Goal: Register for event/course

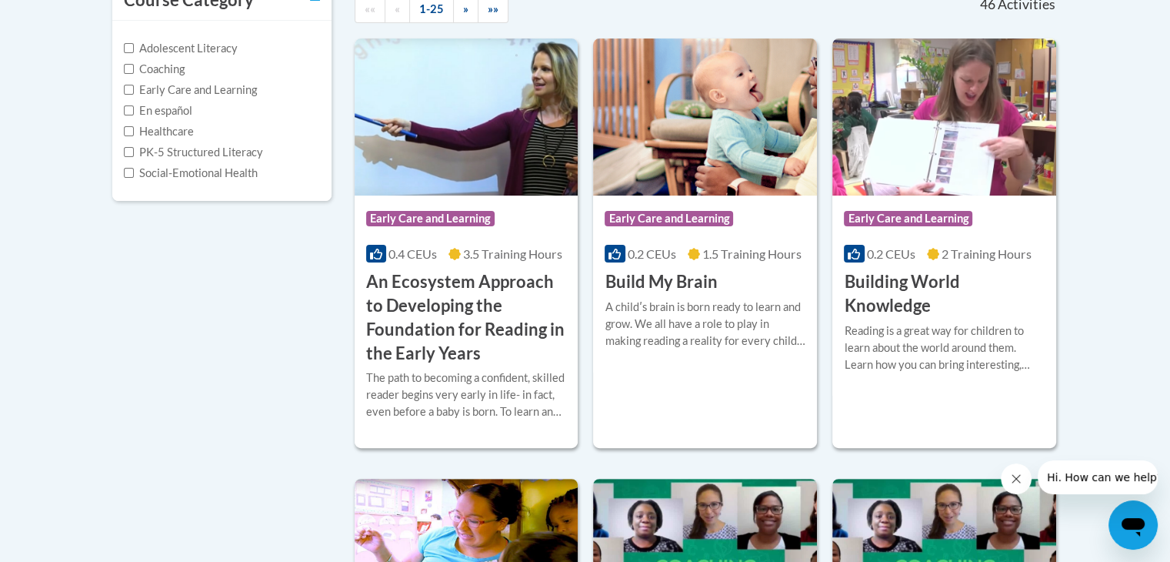
scroll to position [479, 0]
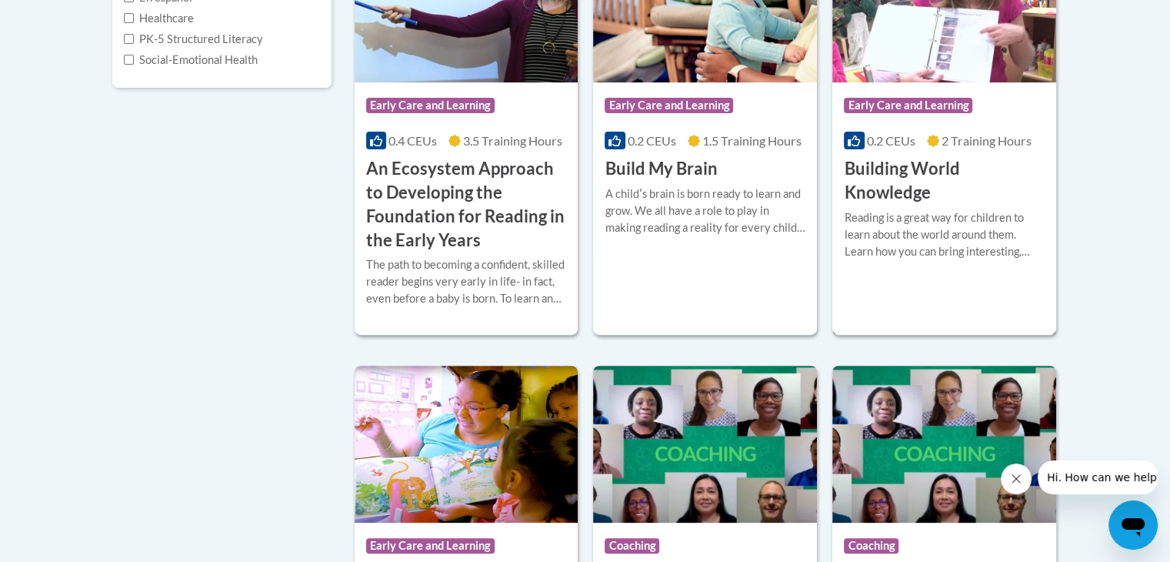
click at [890, 165] on h3 "Building World Knowledge" at bounding box center [944, 181] width 201 height 48
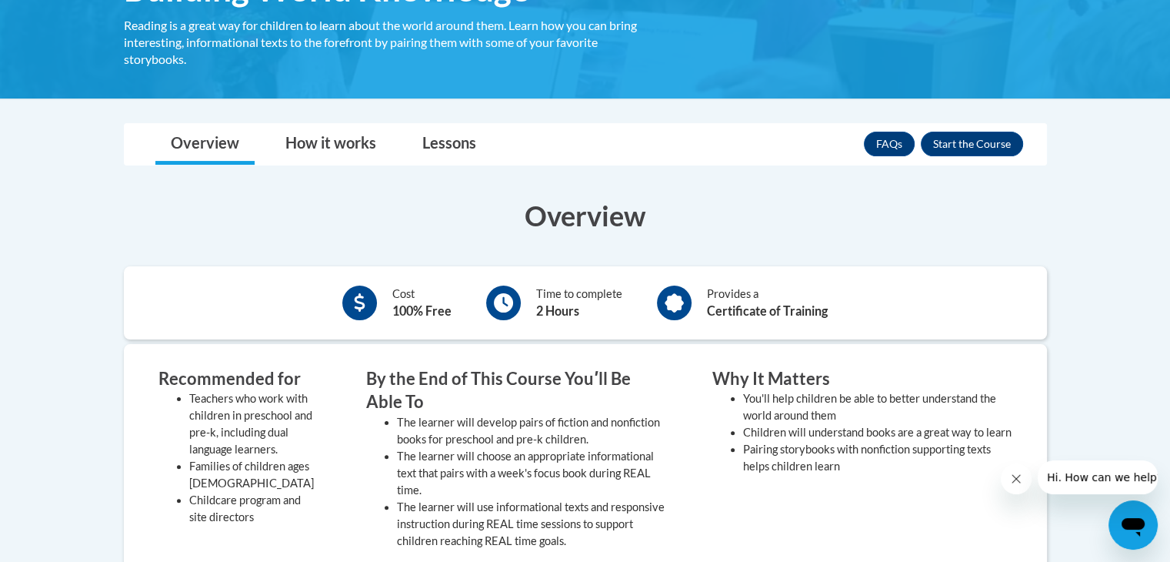
scroll to position [233, 0]
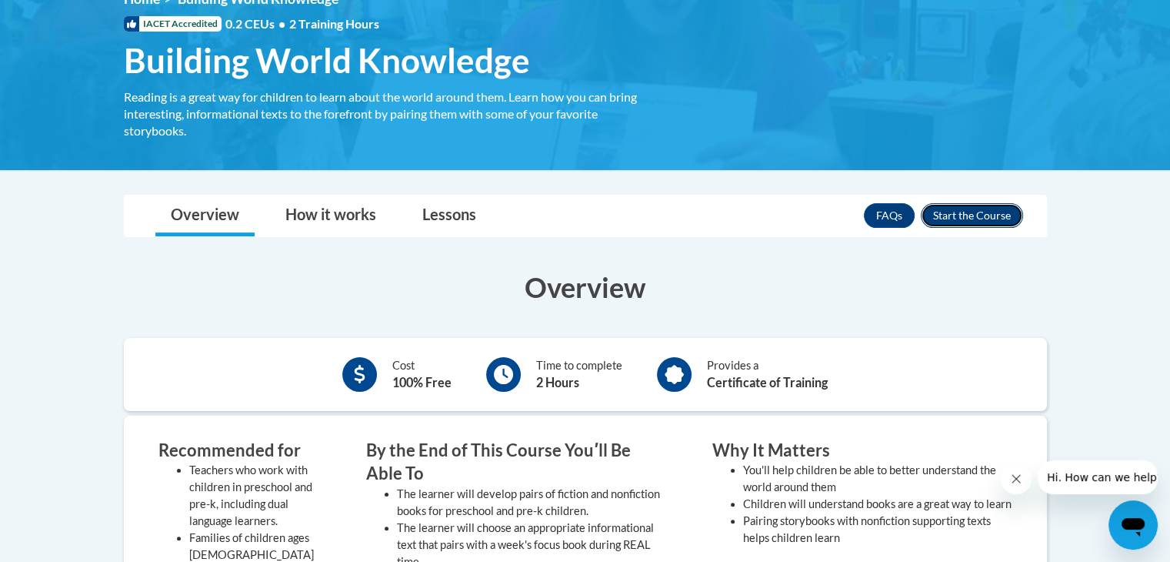
click at [967, 210] on button "Enroll" at bounding box center [972, 215] width 102 height 25
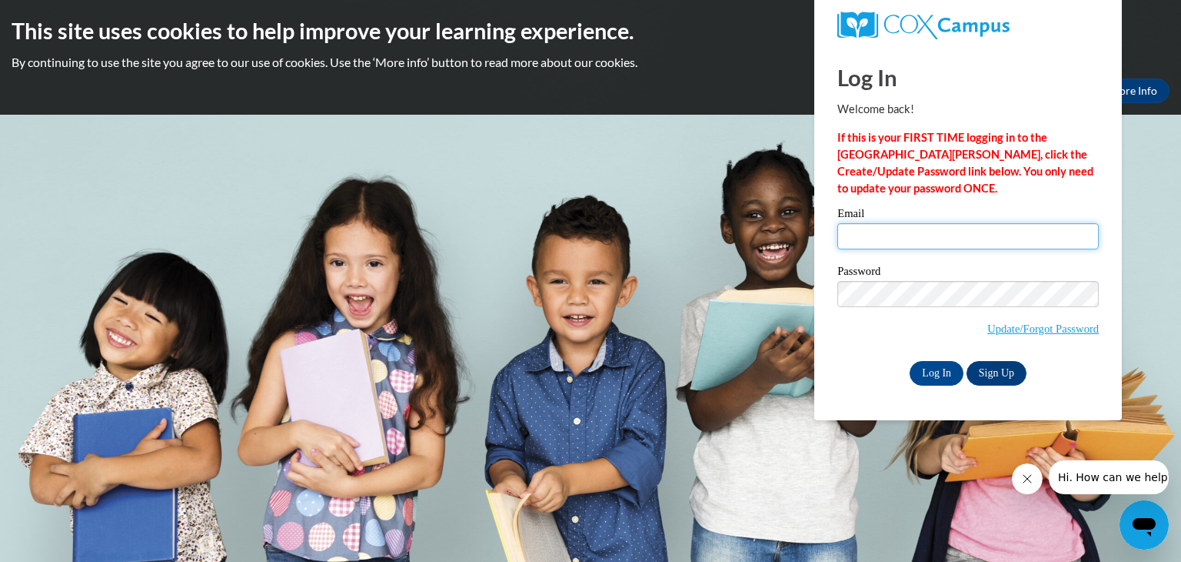
click at [899, 235] on input "Email" at bounding box center [969, 236] width 262 height 26
type input "[PERSON_NAME][EMAIL_ADDRESS][DOMAIN_NAME]"
click at [935, 373] on input "Log In" at bounding box center [937, 373] width 54 height 25
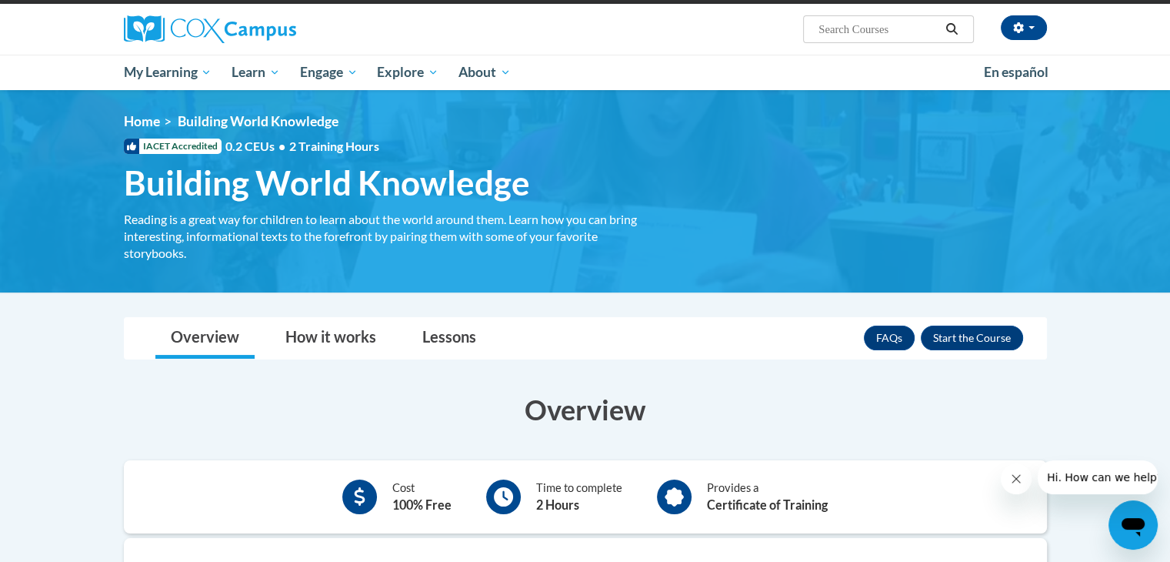
scroll to position [114, 0]
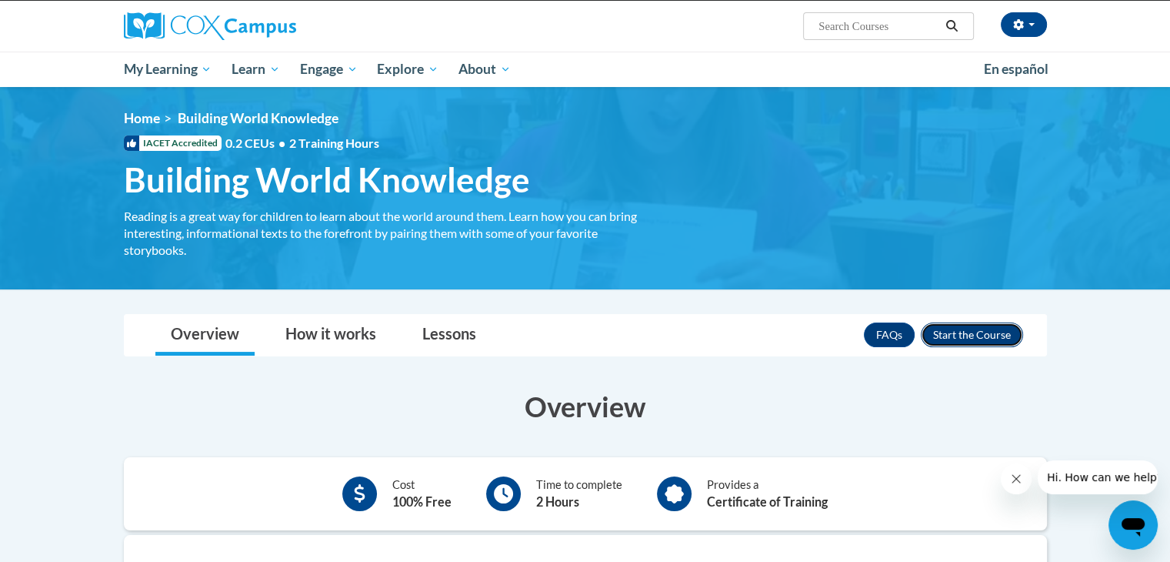
click at [975, 332] on button "Enroll" at bounding box center [972, 334] width 102 height 25
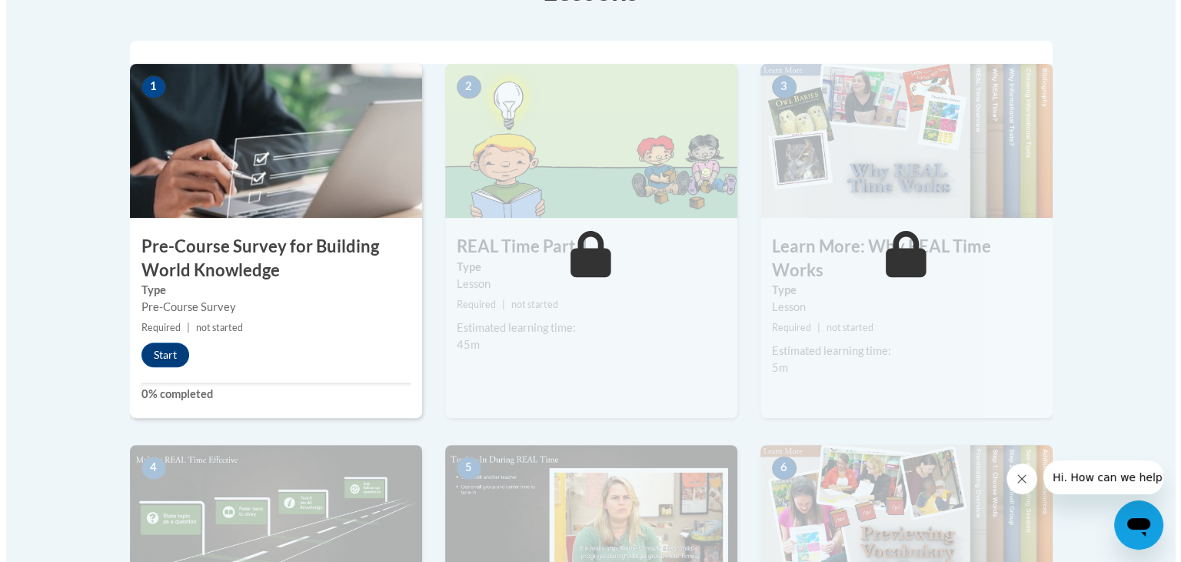
scroll to position [480, 0]
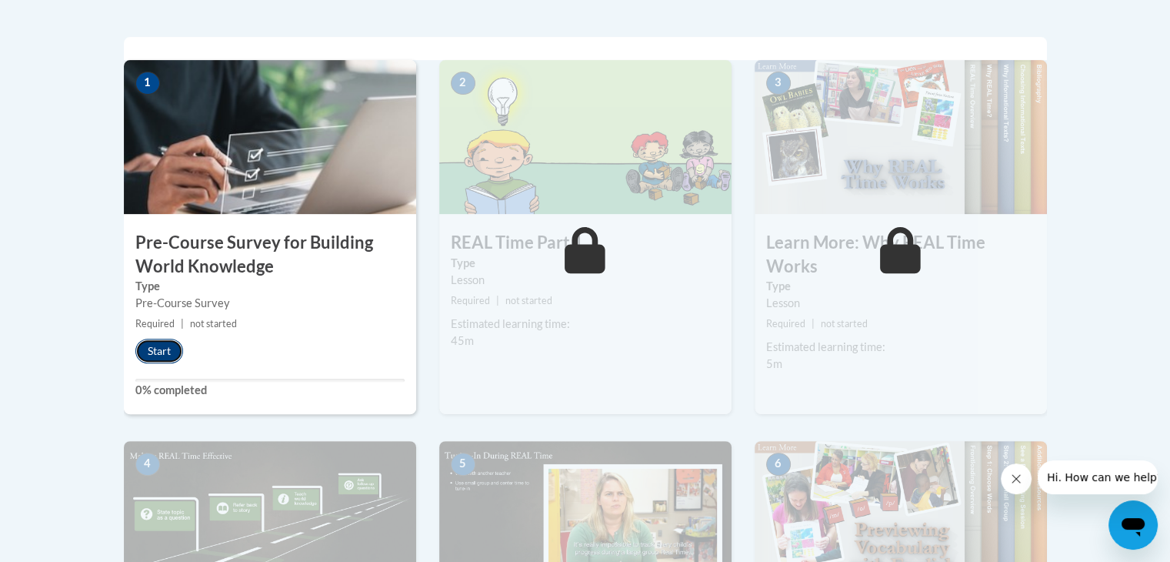
click at [160, 342] on button "Start" at bounding box center [159, 350] width 48 height 25
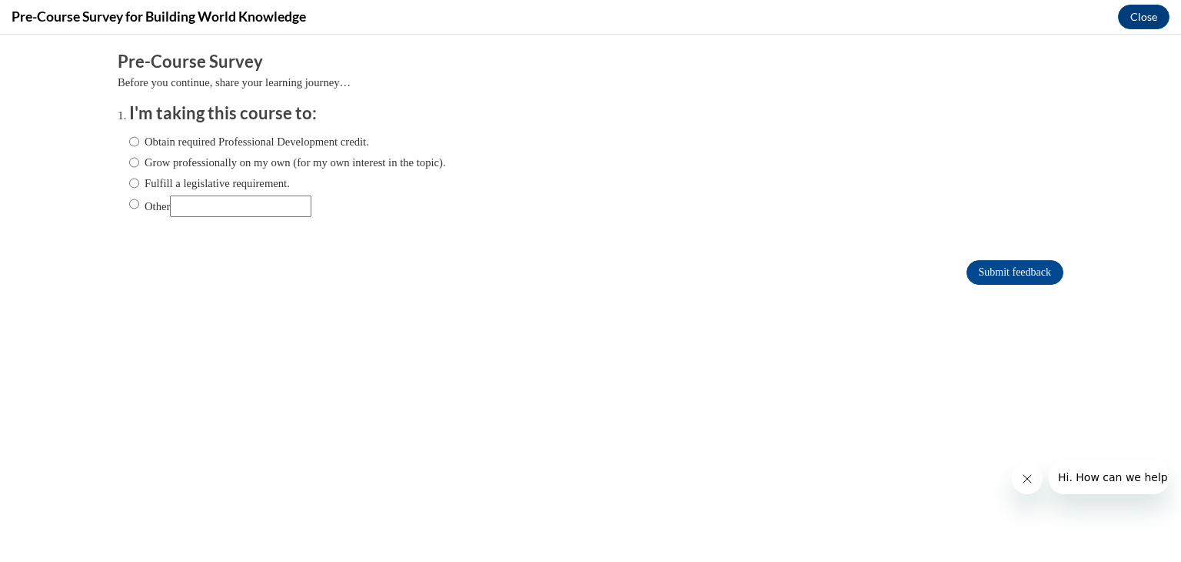
scroll to position [0, 0]
click at [129, 138] on input "Obtain required Professional Development credit." at bounding box center [134, 141] width 10 height 17
radio input "true"
click at [977, 268] on input "Submit feedback" at bounding box center [1015, 272] width 97 height 25
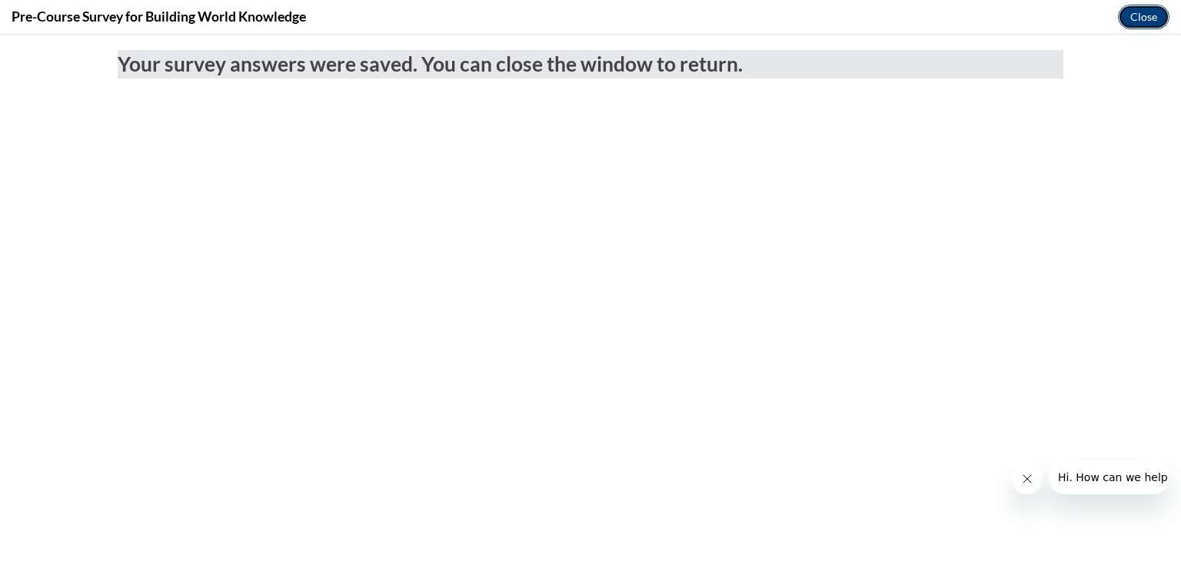
click at [1138, 21] on button "Close" at bounding box center [1144, 17] width 52 height 25
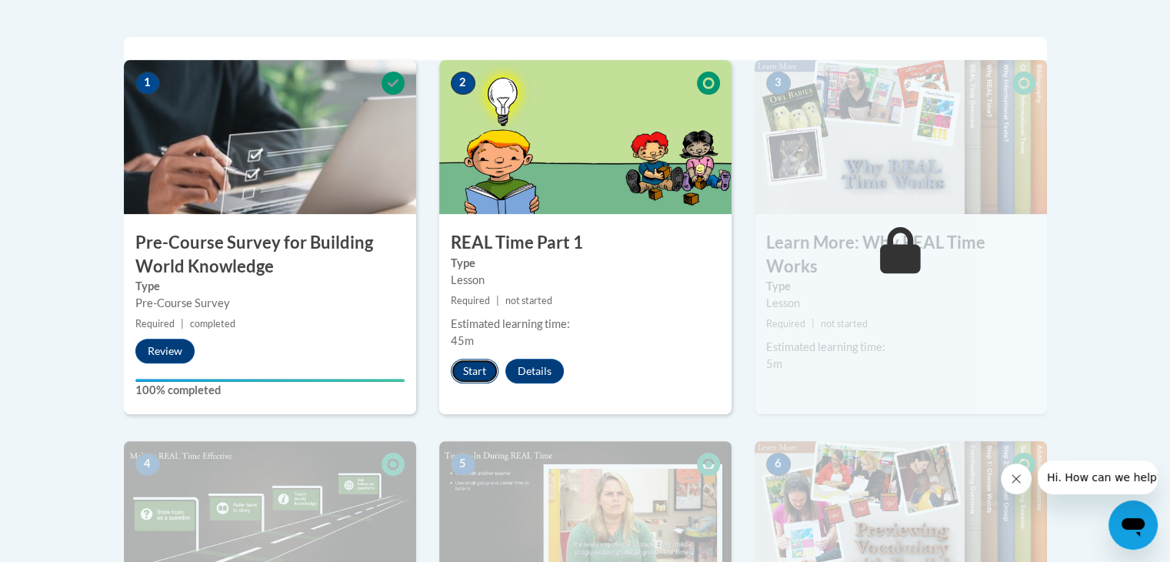
click at [478, 368] on button "Start" at bounding box center [475, 370] width 48 height 25
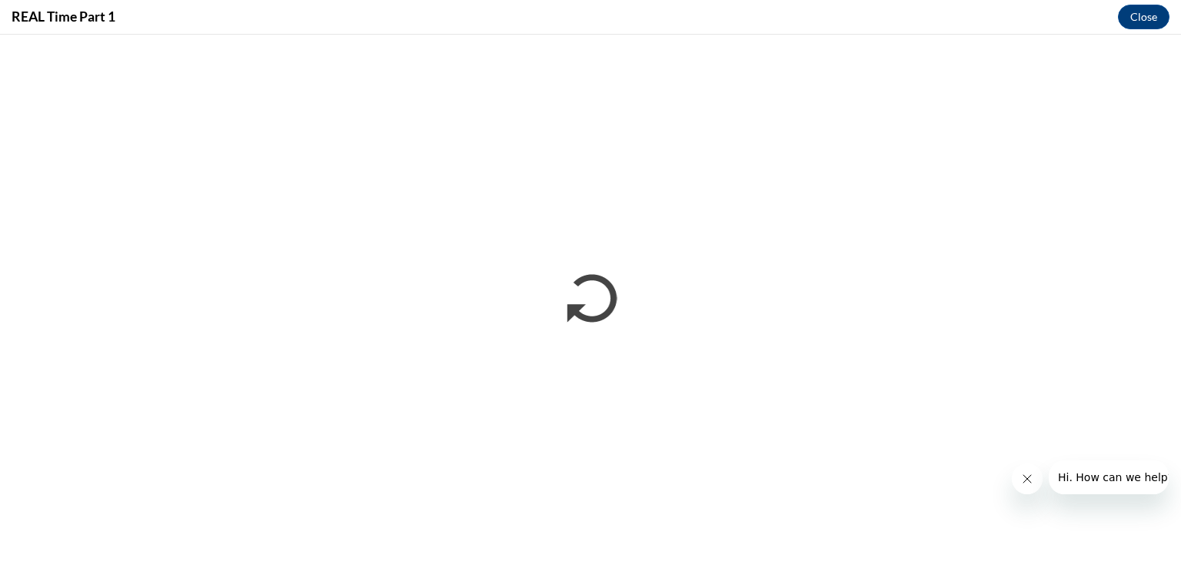
click at [1025, 476] on icon "Close message from company" at bounding box center [1027, 478] width 12 height 12
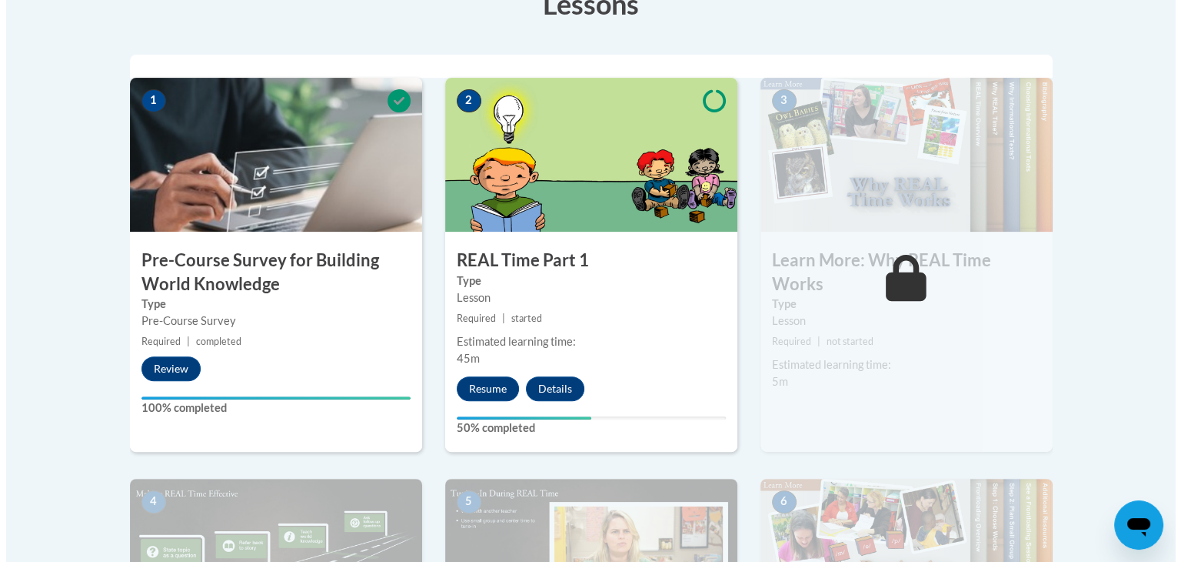
scroll to position [477, 0]
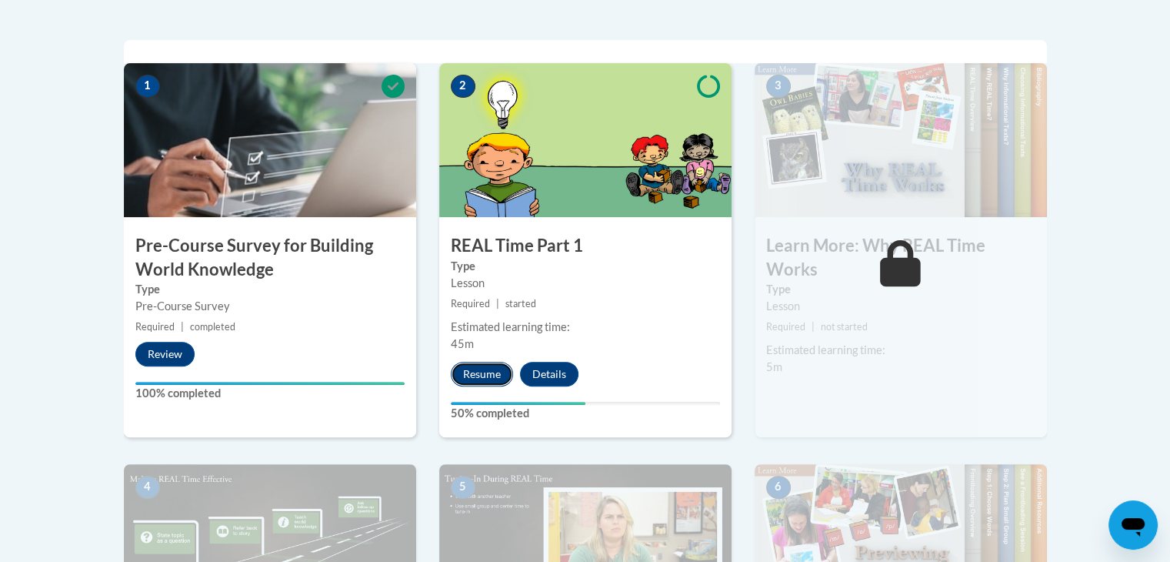
click at [484, 370] on button "Resume" at bounding box center [482, 374] width 62 height 25
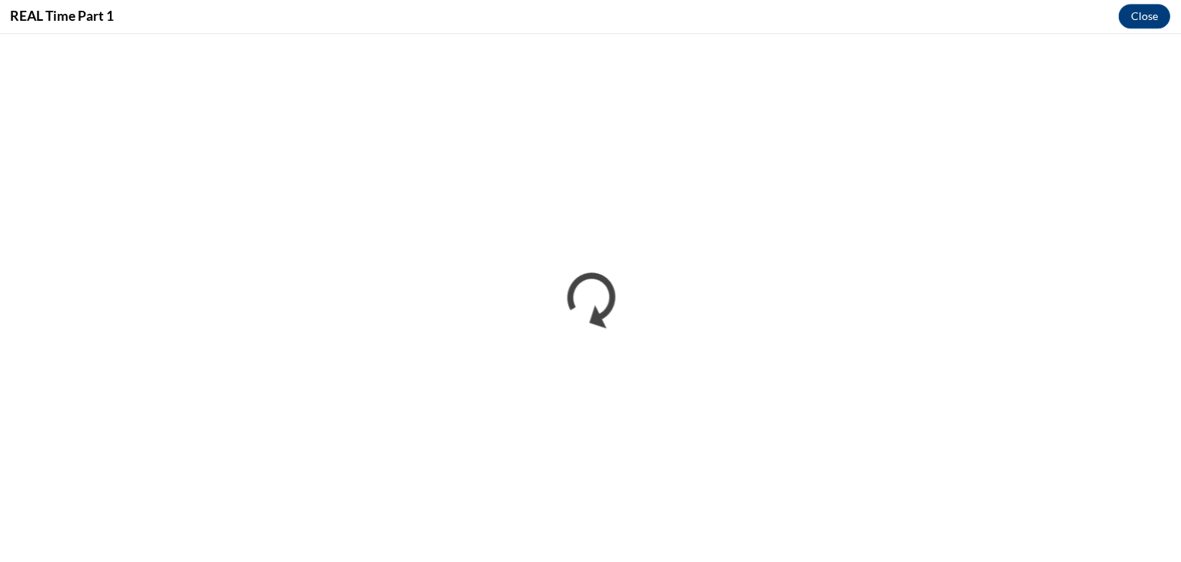
scroll to position [475, 0]
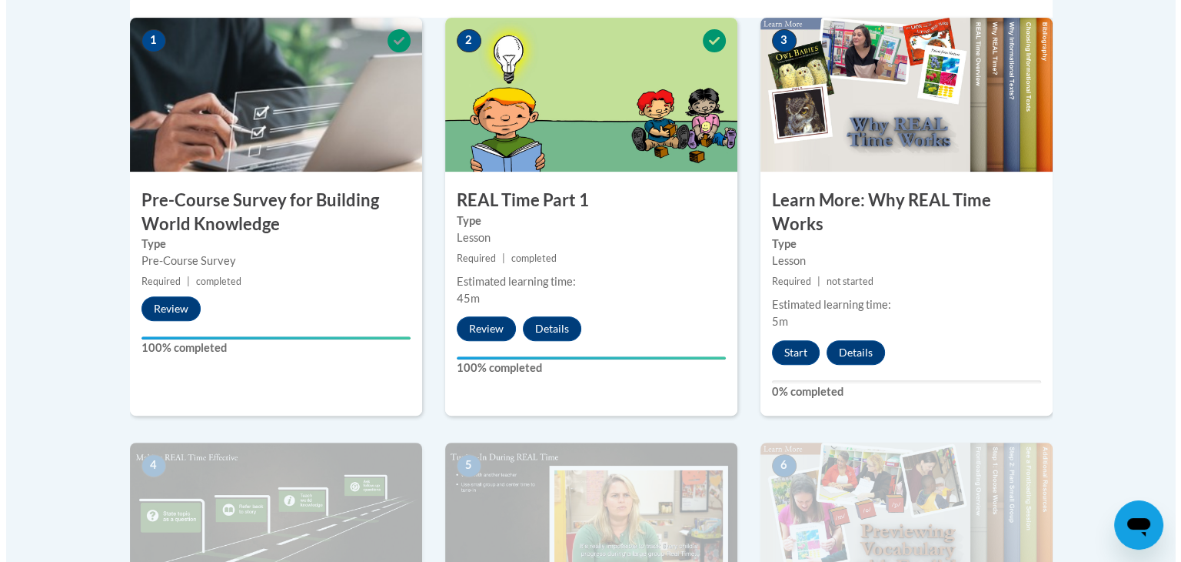
scroll to position [517, 0]
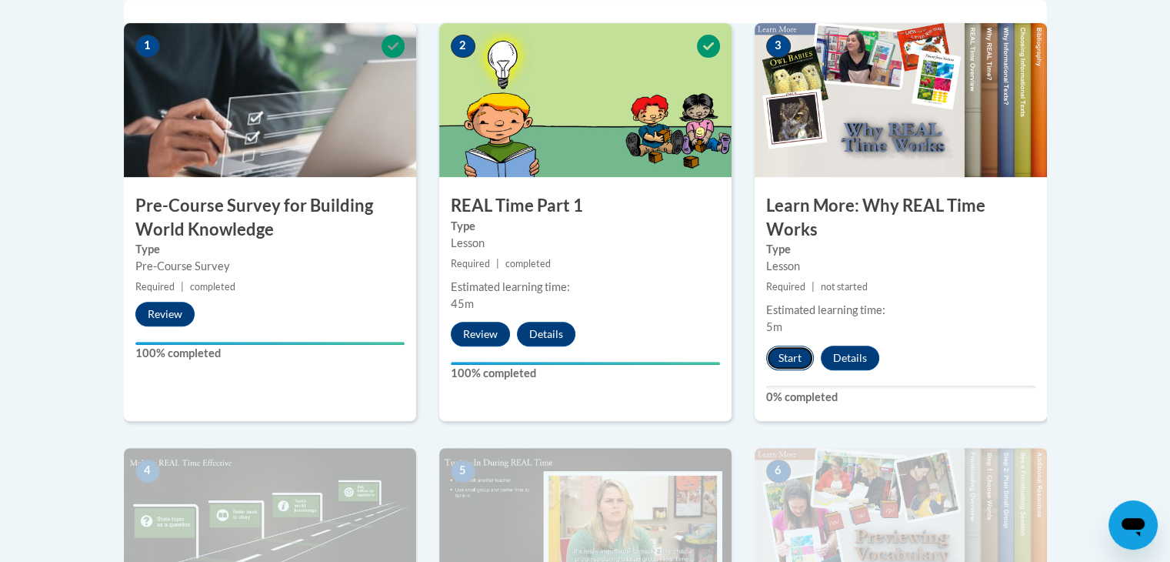
click at [782, 355] on button "Start" at bounding box center [790, 357] width 48 height 25
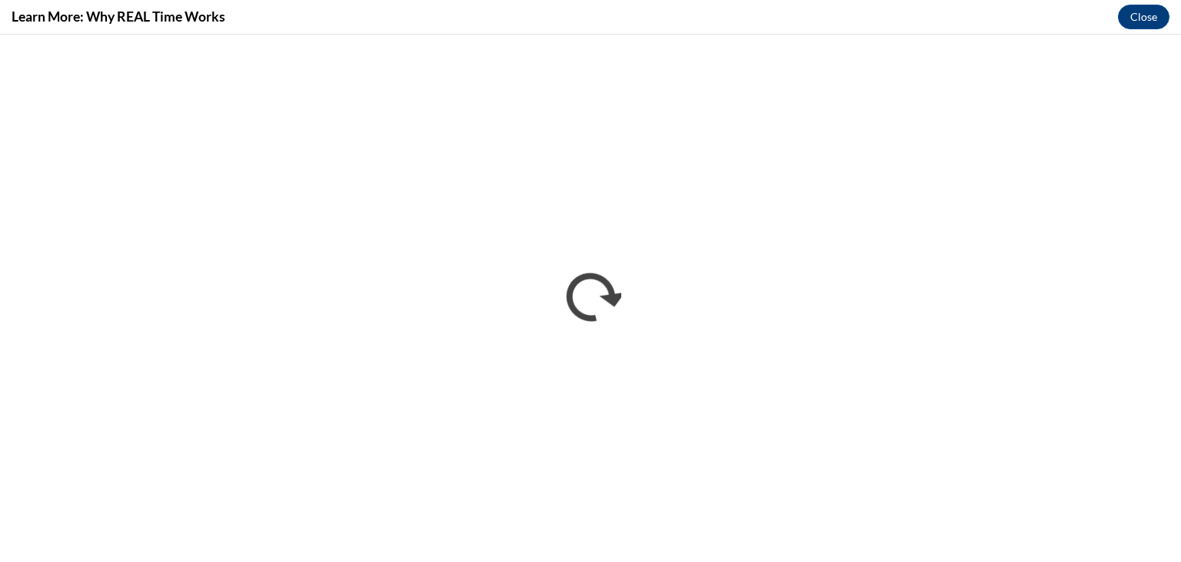
scroll to position [0, 0]
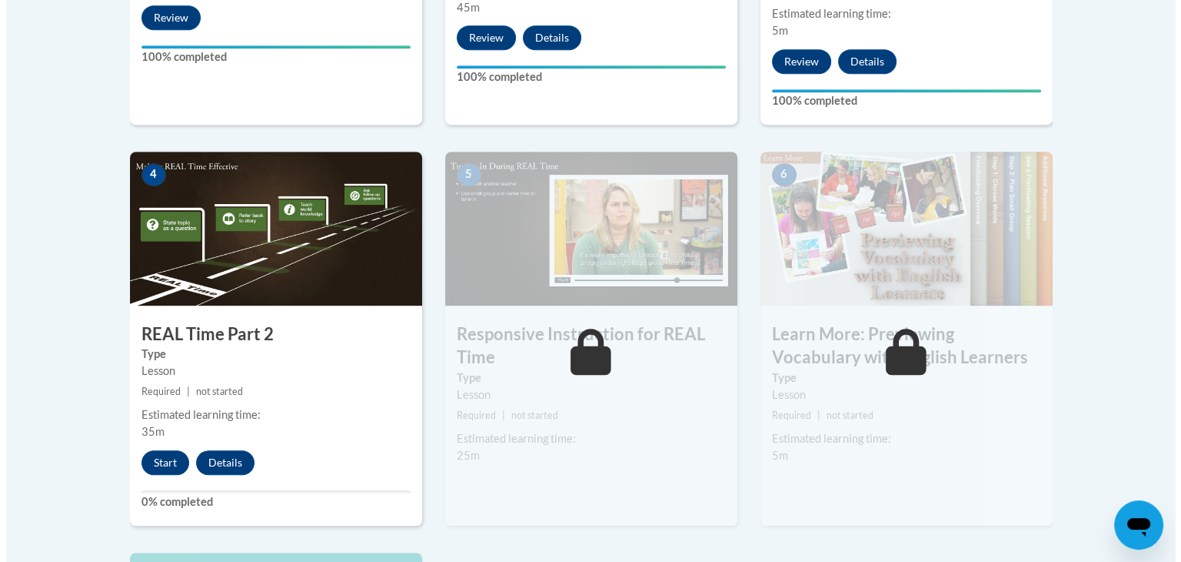
scroll to position [818, 0]
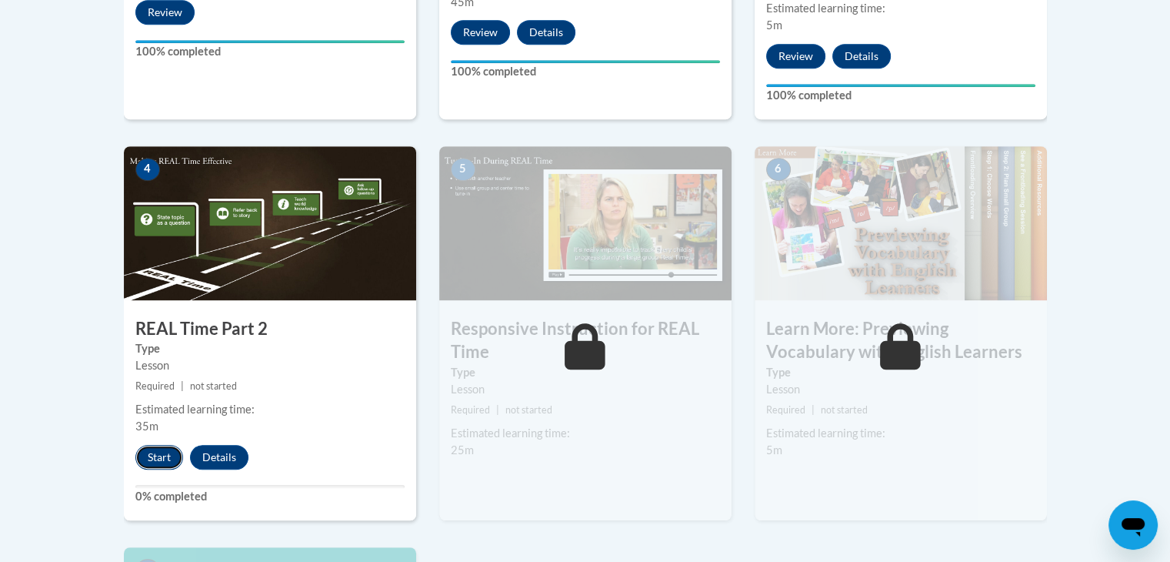
click at [161, 450] on button "Start" at bounding box center [159, 457] width 48 height 25
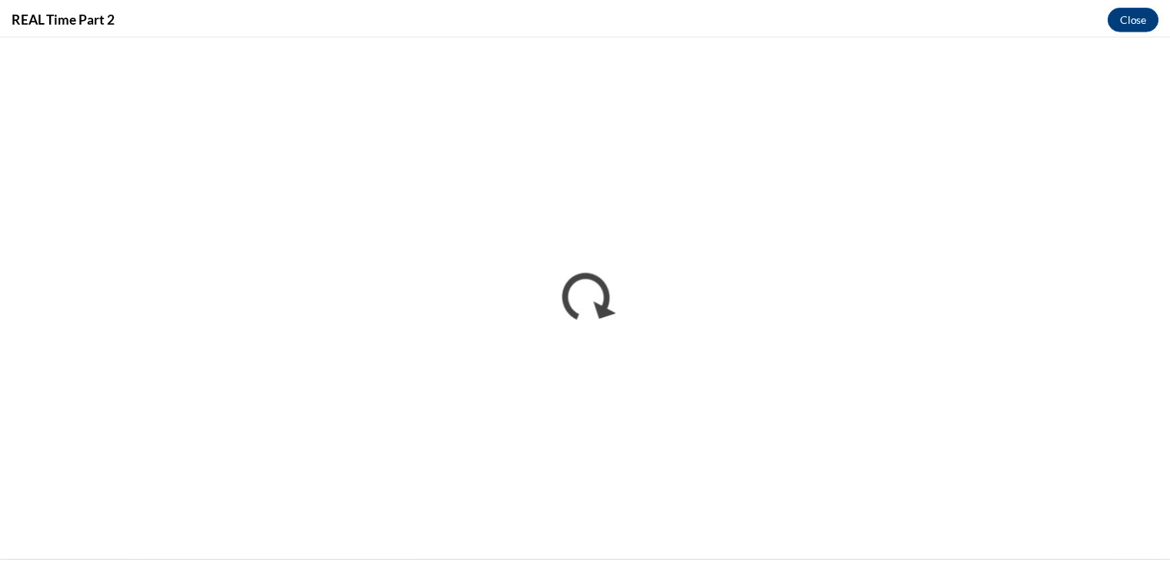
scroll to position [0, 0]
click at [1148, 15] on button "Close" at bounding box center [1144, 17] width 52 height 25
